Goal: Obtain resource: Obtain resource

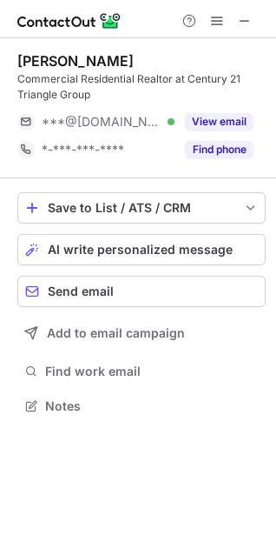
scroll to position [394, 276]
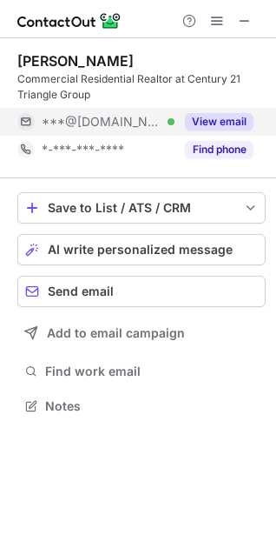
click at [224, 116] on button "View email" at bounding box center [219, 121] width 69 height 17
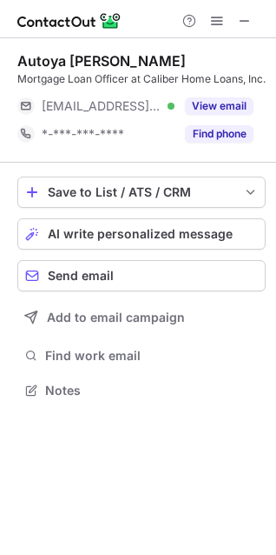
scroll to position [394, 276]
click at [246, 17] on span at bounding box center [245, 21] width 14 height 14
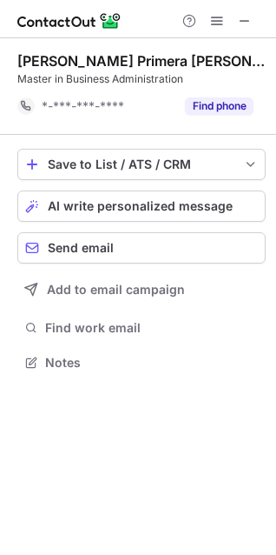
scroll to position [350, 276]
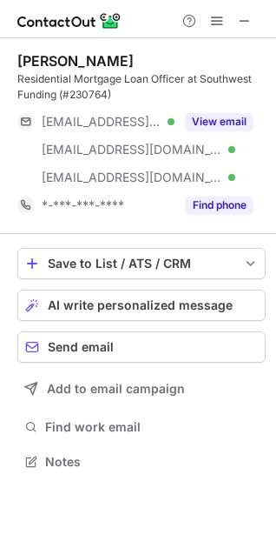
scroll to position [449, 276]
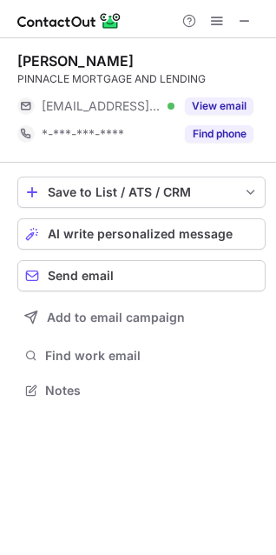
scroll to position [378, 276]
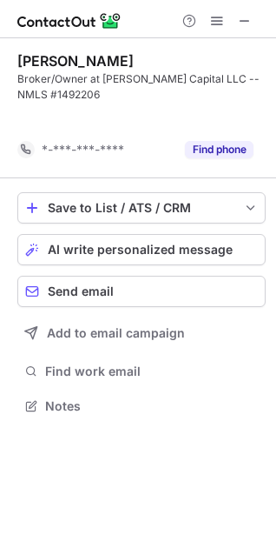
scroll to position [366, 276]
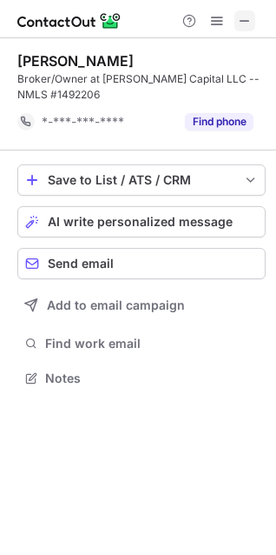
click at [251, 17] on span at bounding box center [245, 21] width 14 height 14
click at [243, 22] on span at bounding box center [245, 21] width 14 height 14
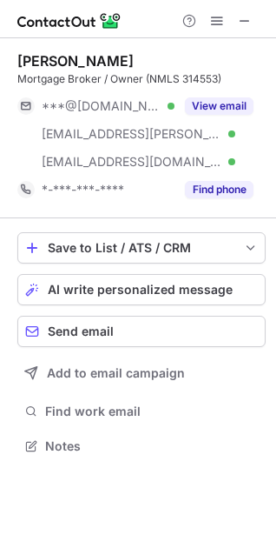
scroll to position [434, 276]
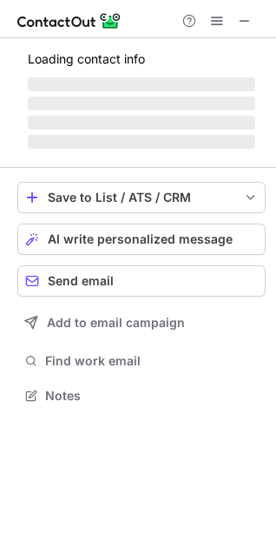
scroll to position [378, 276]
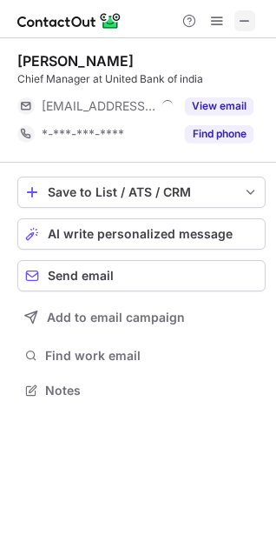
click at [250, 23] on span at bounding box center [245, 21] width 14 height 14
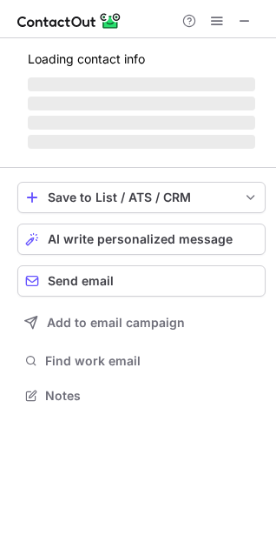
scroll to position [422, 276]
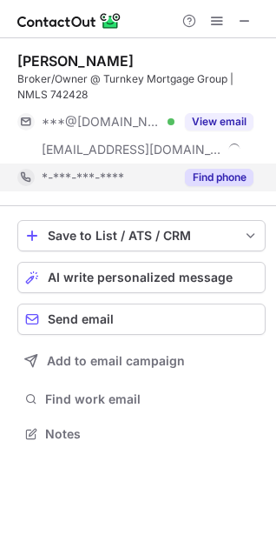
click at [207, 176] on button "Find phone" at bounding box center [219, 177] width 69 height 17
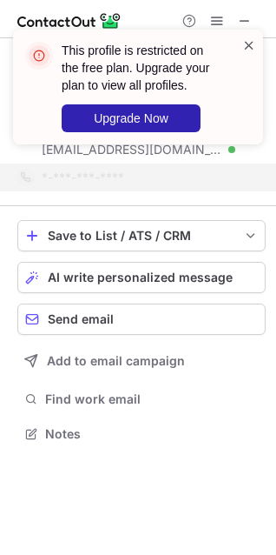
click at [252, 44] on span at bounding box center [250, 45] width 14 height 17
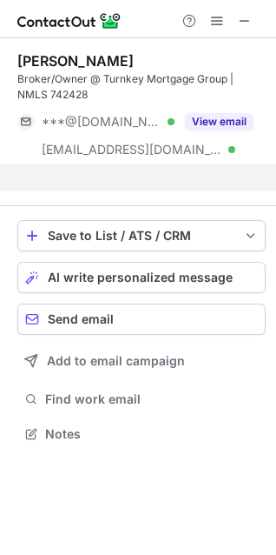
scroll to position [394, 276]
